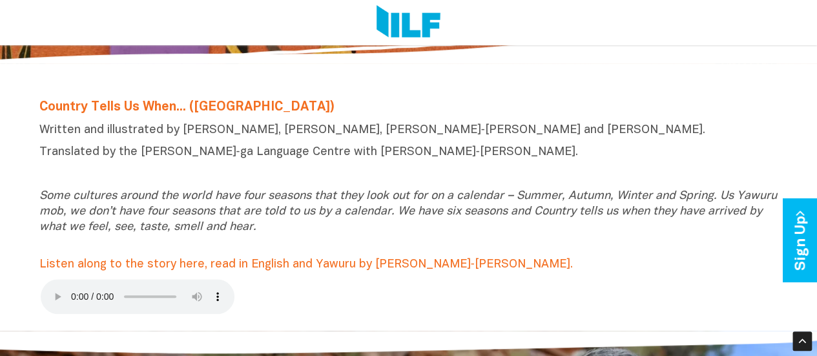
scroll to position [316, 0]
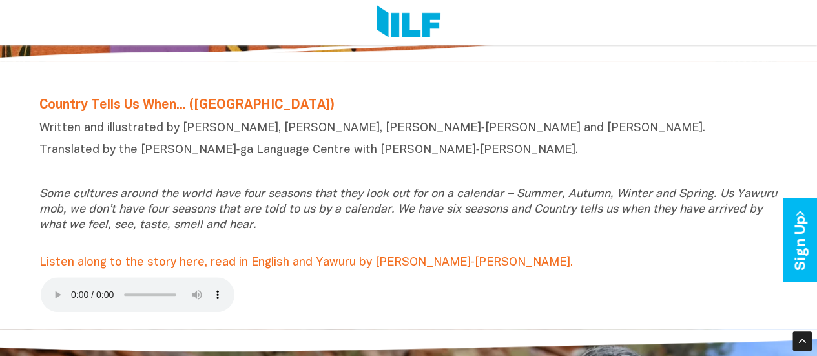
click at [542, 298] on div "Country Tells Us When... (Yawuru) Written and illustrated by [PERSON_NAME], [PE…" at bounding box center [409, 208] width 756 height 242
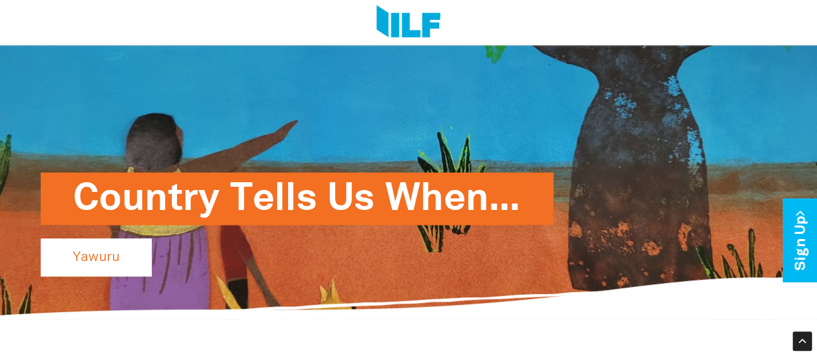
scroll to position [49, 0]
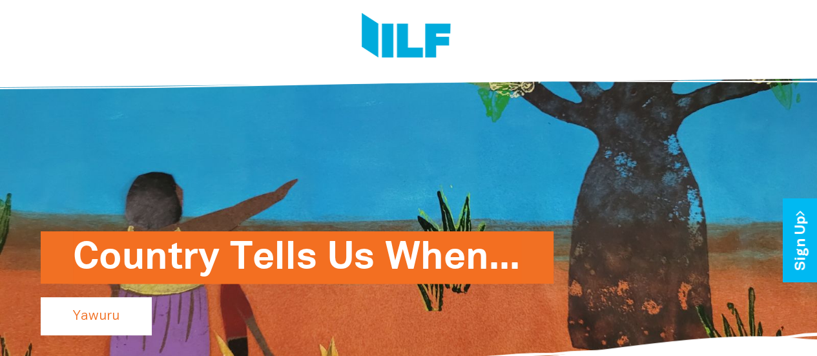
click at [431, 56] on img at bounding box center [406, 37] width 89 height 48
